Goal: Task Accomplishment & Management: Complete application form

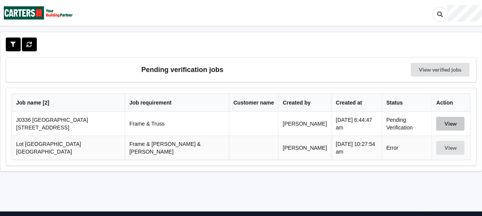
click at [448, 122] on button "View" at bounding box center [450, 124] width 28 height 14
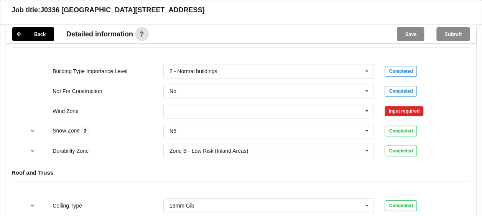
scroll to position [310, 0]
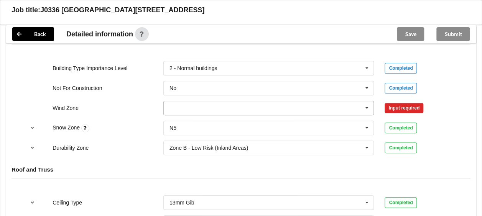
click at [370, 107] on icon at bounding box center [367, 108] width 12 height 14
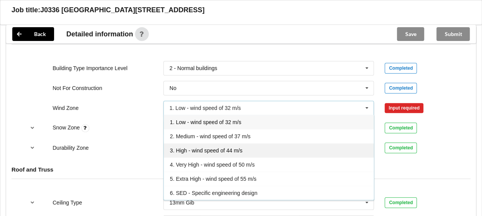
click at [317, 145] on div "3. High - wind speed of 44 m/s" at bounding box center [269, 151] width 210 height 14
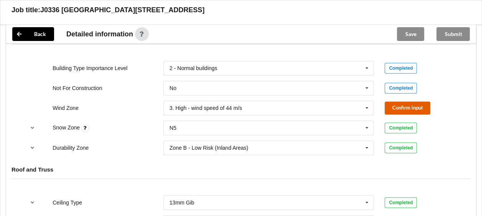
click at [404, 103] on button "Confirm input" at bounding box center [408, 108] width 46 height 13
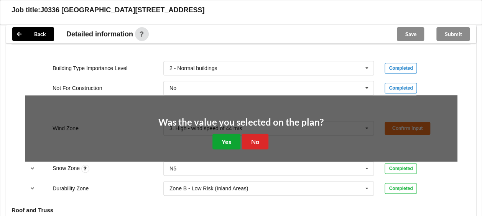
click at [231, 137] on button "Yes" at bounding box center [227, 142] width 28 height 16
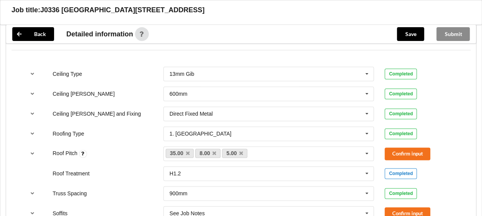
scroll to position [441, 0]
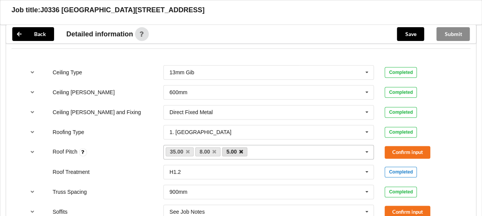
click at [242, 151] on icon at bounding box center [241, 152] width 4 height 5
click at [394, 151] on button "Confirm input" at bounding box center [408, 152] width 46 height 13
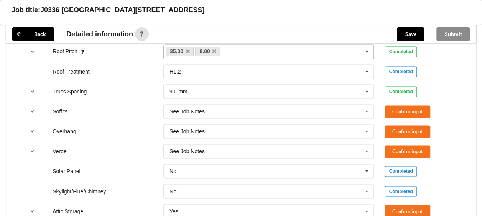
scroll to position [551, 0]
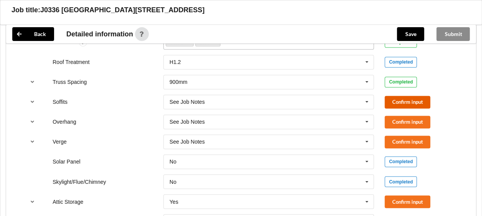
click at [419, 102] on button "Confirm input" at bounding box center [408, 102] width 46 height 13
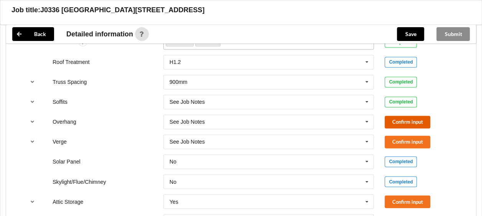
click at [414, 120] on button "Confirm input" at bounding box center [408, 122] width 46 height 13
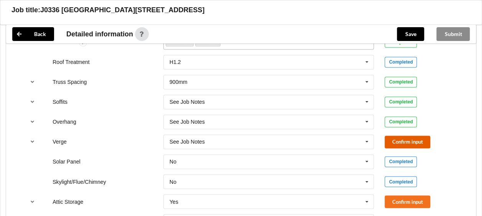
click at [414, 140] on button "Confirm input" at bounding box center [408, 142] width 46 height 13
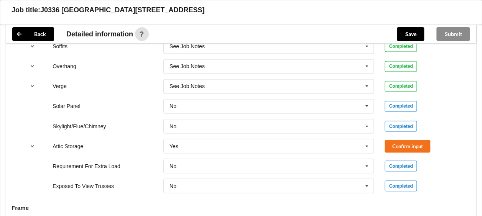
scroll to position [611, 0]
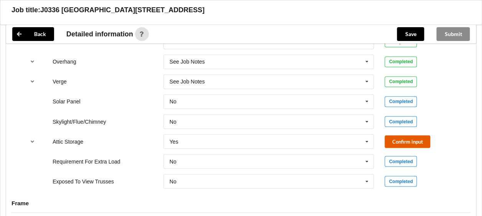
click at [421, 137] on button "Confirm input" at bounding box center [408, 141] width 46 height 13
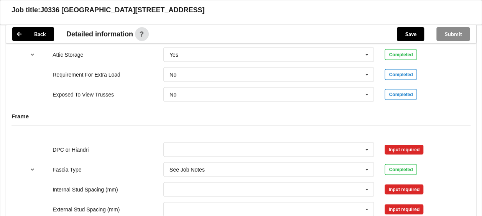
scroll to position [712, 0]
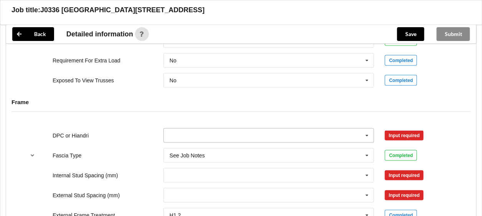
click at [368, 132] on icon at bounding box center [367, 136] width 12 height 14
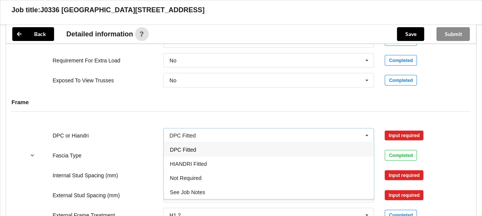
click at [338, 146] on div "DPC Fitted" at bounding box center [269, 149] width 210 height 14
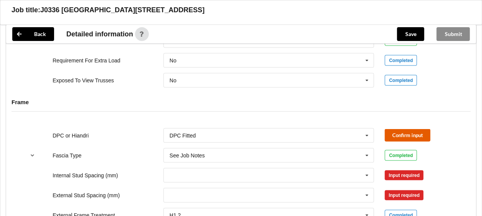
click at [406, 130] on button "Confirm input" at bounding box center [408, 135] width 46 height 13
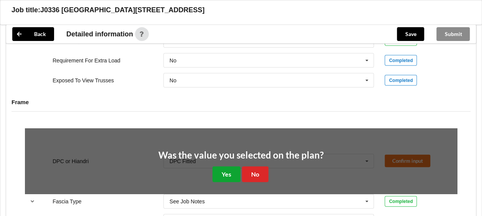
click at [221, 176] on button "Yes" at bounding box center [227, 175] width 28 height 16
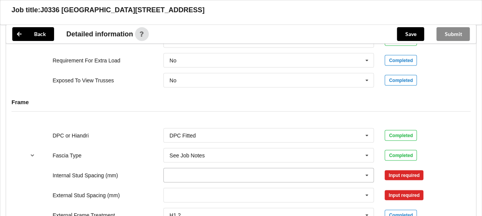
click at [365, 175] on icon at bounding box center [367, 175] width 12 height 14
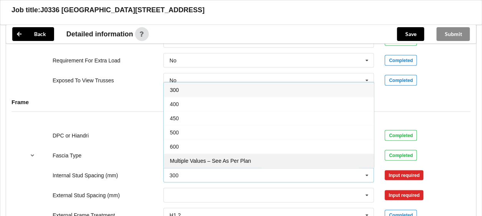
click at [324, 155] on div "Multiple Values – See As Per Plan" at bounding box center [269, 160] width 210 height 14
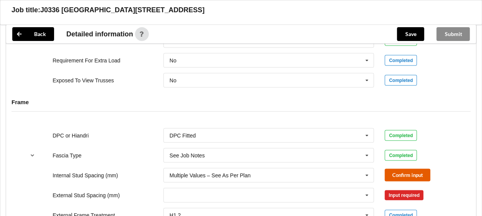
click at [408, 174] on button "Confirm input" at bounding box center [408, 175] width 46 height 13
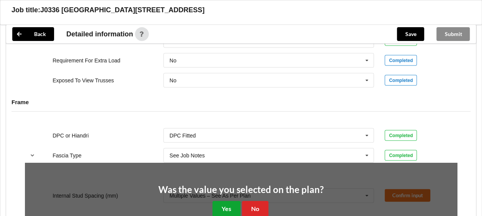
click at [224, 206] on button "Yes" at bounding box center [227, 209] width 28 height 16
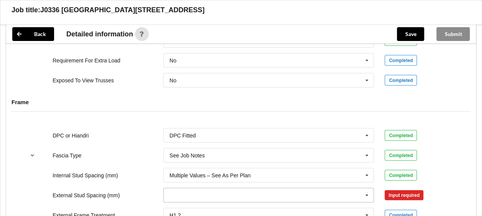
click at [368, 196] on icon at bounding box center [367, 195] width 12 height 14
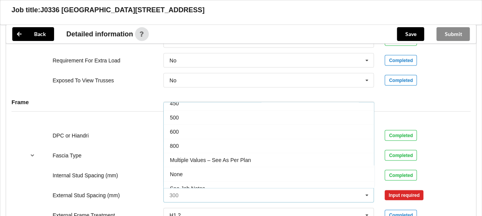
scroll to position [37, 0]
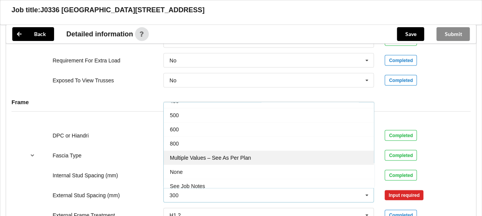
click at [280, 151] on div "Multiple Values – See As Per Plan" at bounding box center [269, 157] width 210 height 14
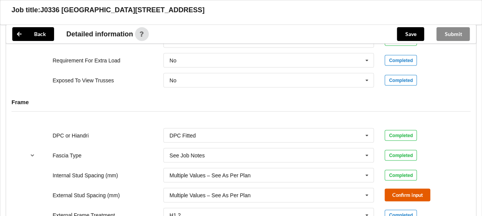
click at [421, 196] on button "Confirm input" at bounding box center [408, 195] width 46 height 13
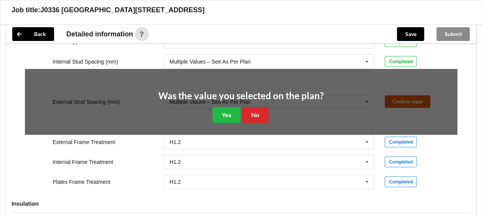
scroll to position [853, 0]
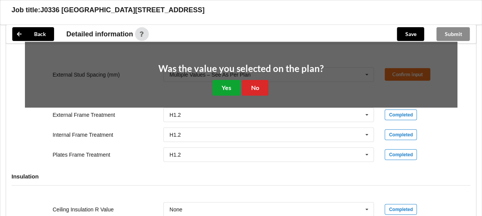
click at [222, 86] on button "Yes" at bounding box center [227, 88] width 28 height 16
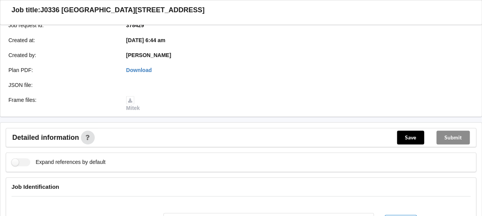
scroll to position [160, 0]
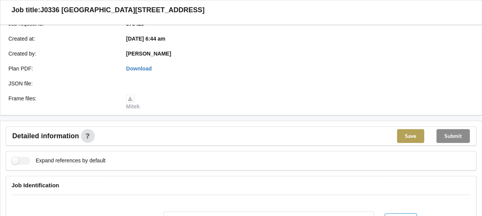
click at [414, 137] on button "Save" at bounding box center [410, 136] width 27 height 14
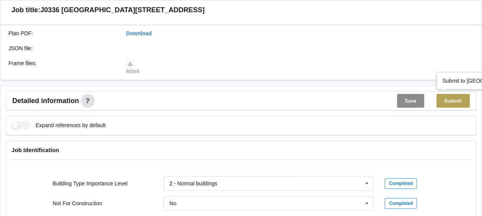
click at [455, 101] on button "Submit" at bounding box center [453, 101] width 33 height 14
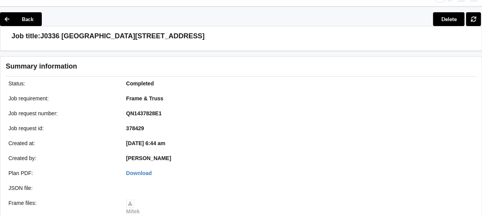
scroll to position [0, 0]
